Goal: Task Accomplishment & Management: Complete application form

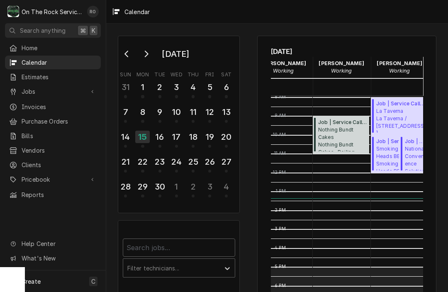
scroll to position [5, 0]
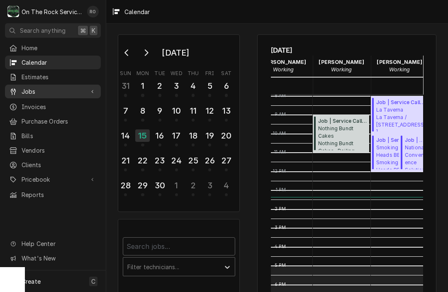
click at [38, 87] on span "Jobs" at bounding box center [53, 91] width 63 height 9
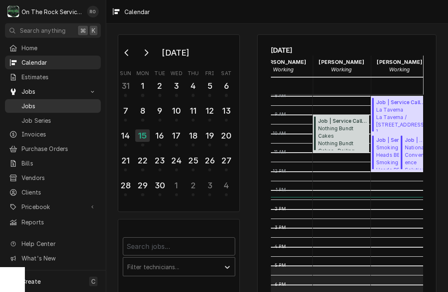
click at [34, 104] on span "Jobs" at bounding box center [59, 106] width 75 height 9
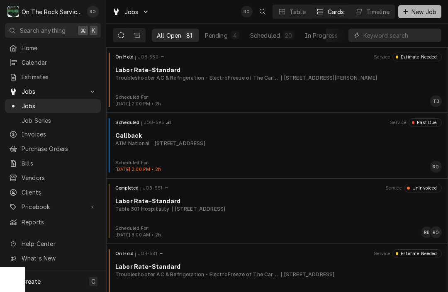
click at [417, 12] on span "New Job" at bounding box center [424, 11] width 28 height 9
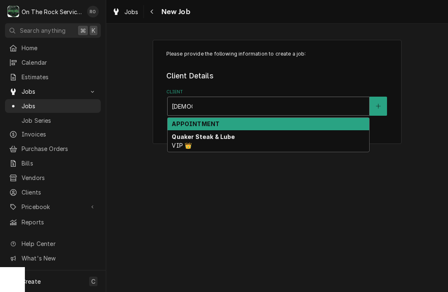
click at [226, 141] on div "Quaker Steak & Lube VIP 👑" at bounding box center [269, 141] width 202 height 22
type input "[DEMOGRAPHIC_DATA]"
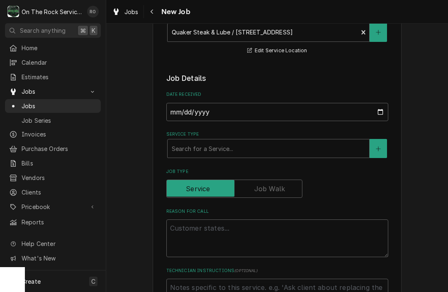
scroll to position [174, 0]
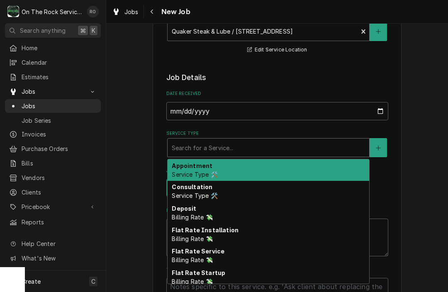
type textarea "x"
type input "j"
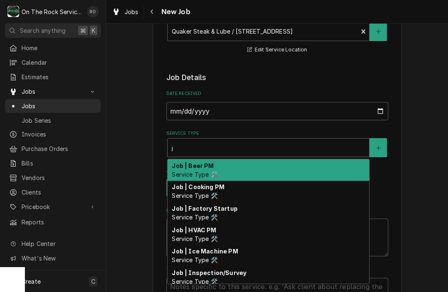
type textarea "x"
type input "jo"
type textarea "x"
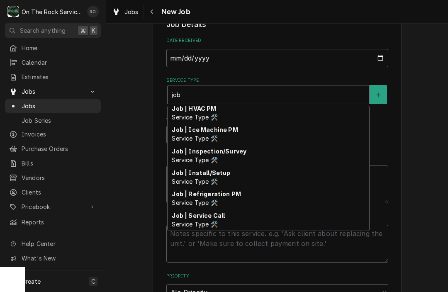
scroll to position [68, 0]
click at [207, 219] on strong "Job | Service Call" at bounding box center [198, 215] width 53 height 7
type input "job"
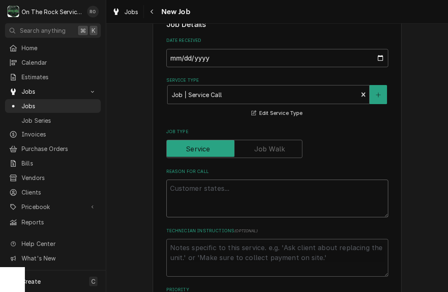
click at [226, 192] on textarea "Reason For Call" at bounding box center [277, 199] width 222 height 38
type textarea "x"
type textarea "F"
type textarea "x"
type textarea "Fa"
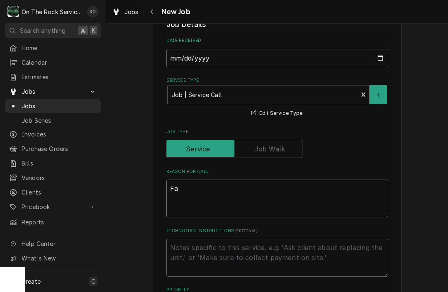
type textarea "x"
type textarea "Fan"
type textarea "x"
type textarea "Fan"
type textarea "x"
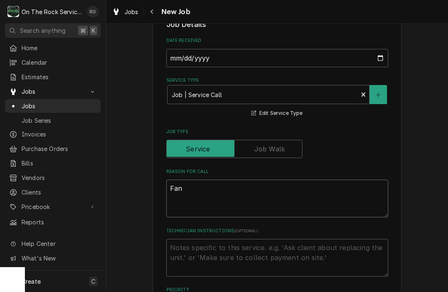
type textarea "Fan i"
type textarea "x"
type textarea "Fan in"
type textarea "x"
type textarea "Fan ins"
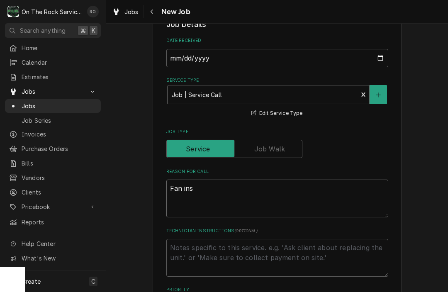
type textarea "x"
type textarea "Fan insi"
type textarea "x"
type textarea "Fan insid"
type textarea "x"
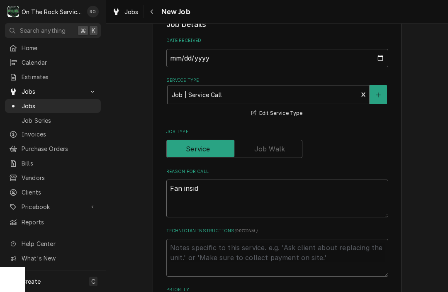
type textarea "Fan inside"
type textarea "x"
type textarea "Fan inside"
type textarea "x"
type textarea "Fan inside o"
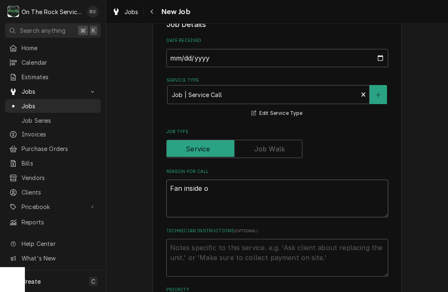
type textarea "x"
type textarea "Fan inside ov"
type textarea "x"
type textarea "Fan inside ove"
type textarea "x"
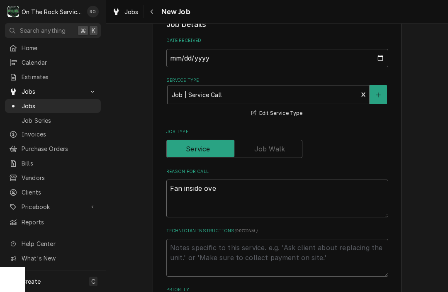
type textarea "Fan inside oven"
type textarea "x"
type textarea "Fan inside oven"
type textarea "x"
type textarea "Fan inside oven i"
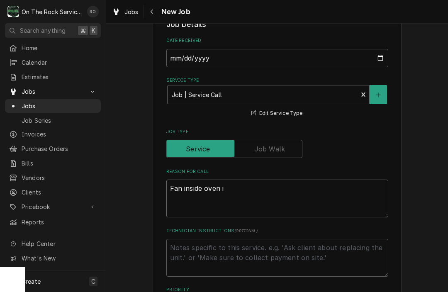
type textarea "x"
type textarea "Fan inside oven is"
type textarea "x"
type textarea "Fan inside oven is"
type textarea "x"
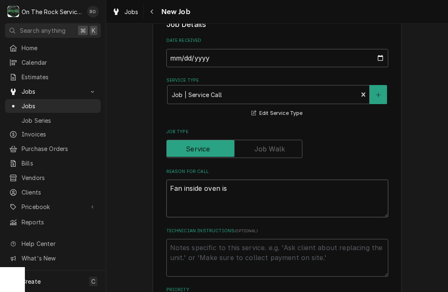
type textarea "Fan inside oven is n"
type textarea "x"
type textarea "Fan inside oven is no"
type textarea "x"
type textarea "Fan inside oven is not"
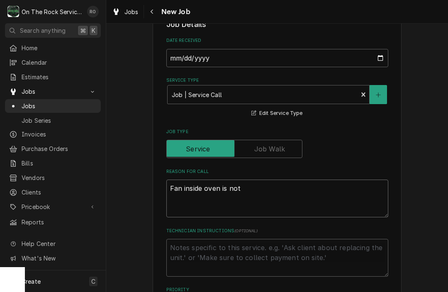
type textarea "x"
type textarea "Fan inside oven is not"
type textarea "x"
type textarea "Fan inside oven is not w"
type textarea "x"
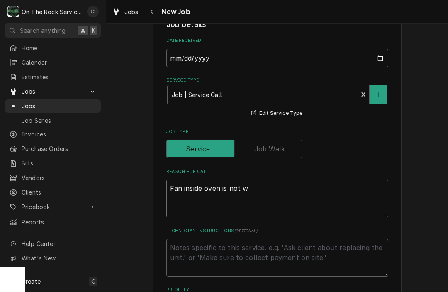
type textarea "Fan inside oven is not wo"
type textarea "x"
type textarea "Fan inside oven is not wor"
type textarea "x"
type textarea "Fan inside oven is not work"
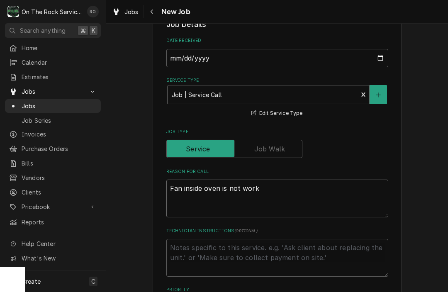
type textarea "x"
type textarea "Fan inside oven is not worki"
type textarea "x"
type textarea "Fan inside oven is not working"
type textarea "x"
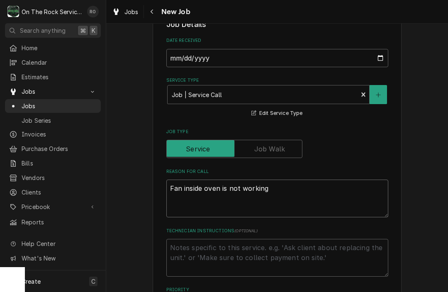
type textarea "Fan inside oven is not working."
type textarea "x"
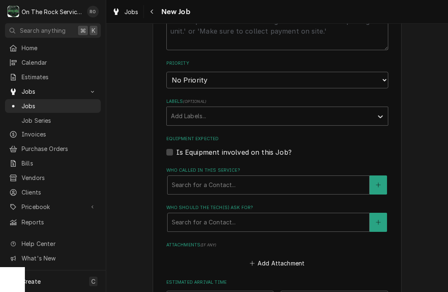
scroll to position [438, 0]
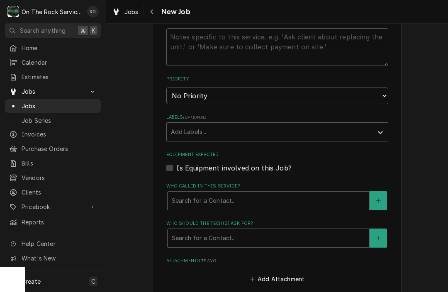
type textarea "Fan inside oven is not working."
click at [353, 94] on select "No Priority Urgent High Medium Low" at bounding box center [277, 96] width 222 height 17
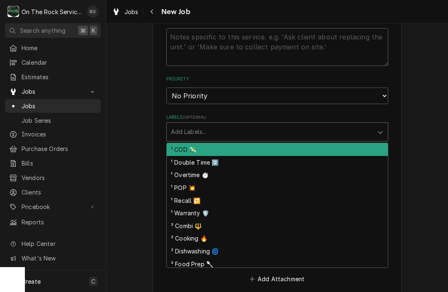
click at [191, 233] on div "² Cooking 🔥" at bounding box center [277, 238] width 221 height 13
click at [410, 132] on div "Please provide the following information to create a job: Client Details Client…" at bounding box center [277, 96] width 342 height 1004
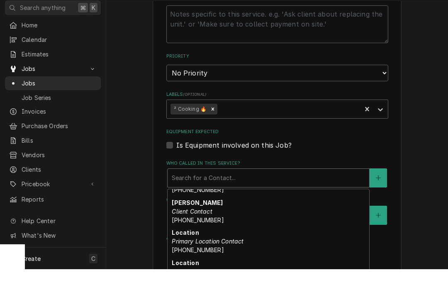
scroll to position [92, 0]
click at [214, 219] on div "[PERSON_NAME] Client Contact [PHONE_NUMBER]" at bounding box center [269, 234] width 202 height 30
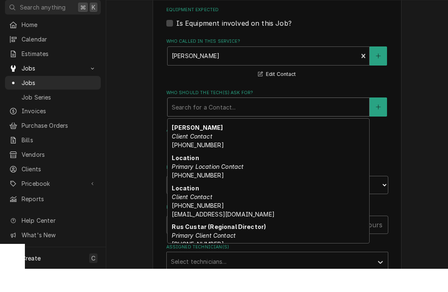
scroll to position [0, 0]
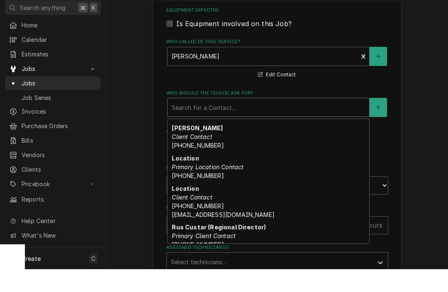
click at [241, 175] on div "Location Primary Location Contact [PHONE_NUMBER]" at bounding box center [269, 190] width 202 height 30
type textarea "x"
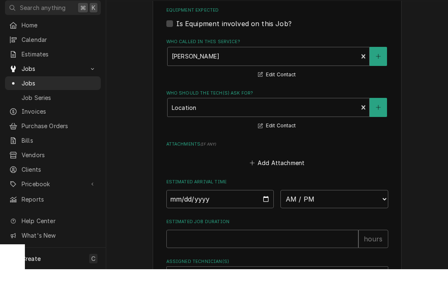
scroll to position [0, 0]
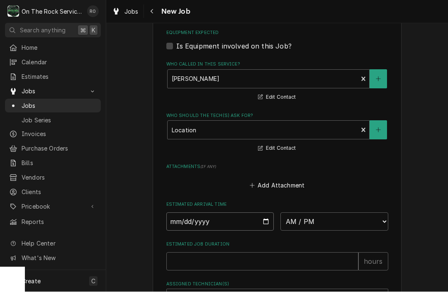
click at [221, 213] on input "Date" at bounding box center [220, 222] width 108 height 18
type input "[DATE]"
type textarea "x"
click at [304, 213] on select "AM / PM 6:00 AM 6:15 AM 6:30 AM 6:45 AM 7:00 AM 7:15 AM 7:30 AM 7:45 AM 8:00 AM…" at bounding box center [334, 222] width 108 height 18
select select "14:00:00"
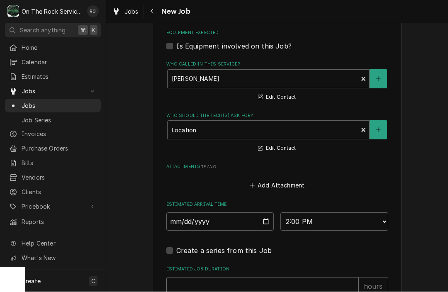
click at [234, 277] on input "Estimated Job Duration" at bounding box center [262, 286] width 192 height 18
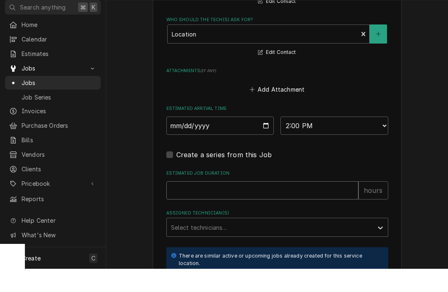
scroll to position [642, 0]
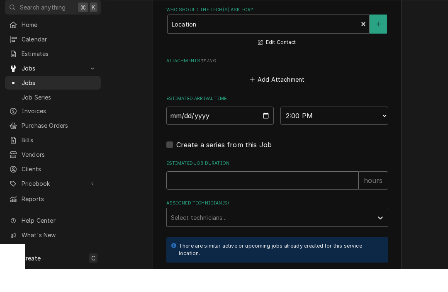
type textarea "x"
type input "2"
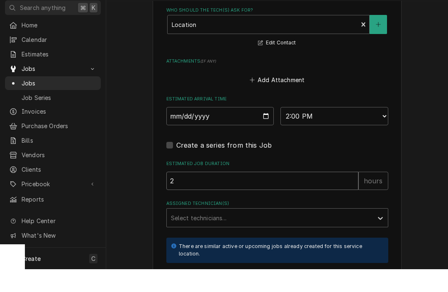
type textarea "x"
type input "2"
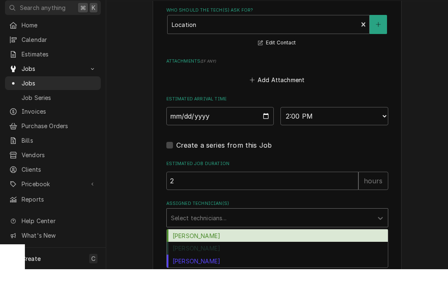
click at [192, 265] on div "[PERSON_NAME]" at bounding box center [277, 271] width 221 height 13
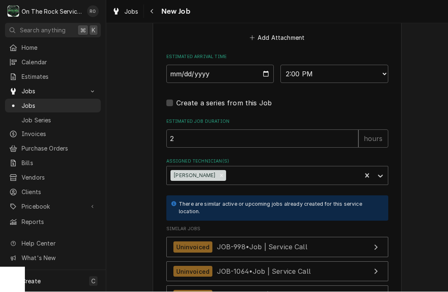
scroll to position [709, 0]
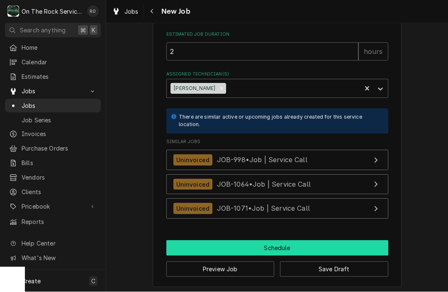
click at [253, 244] on button "Schedule" at bounding box center [277, 248] width 222 height 15
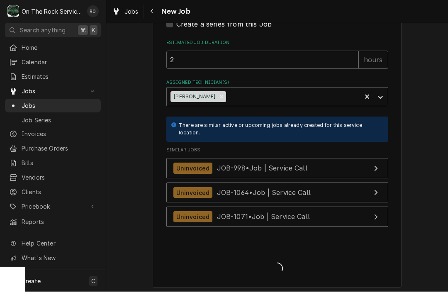
type textarea "x"
